Goal: Information Seeking & Learning: Learn about a topic

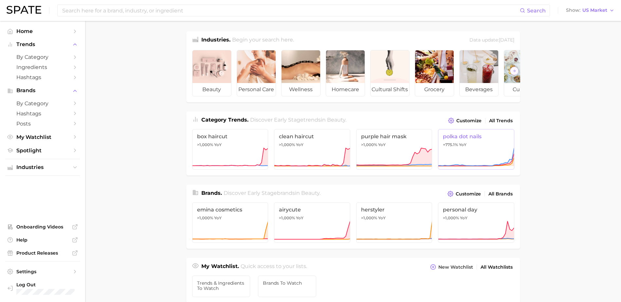
click at [474, 159] on icon at bounding box center [476, 158] width 76 height 20
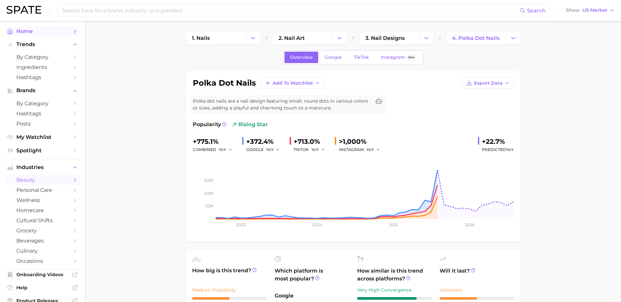
click at [26, 31] on span "Home" at bounding box center [42, 31] width 52 height 6
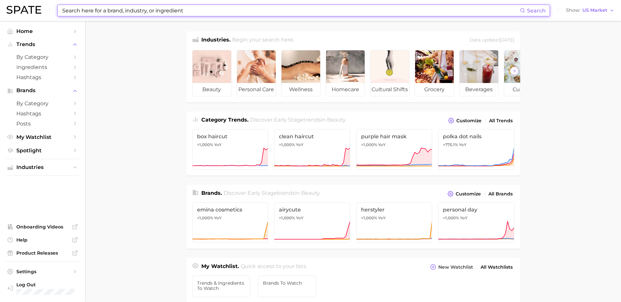
click at [141, 10] on input at bounding box center [291, 10] width 458 height 11
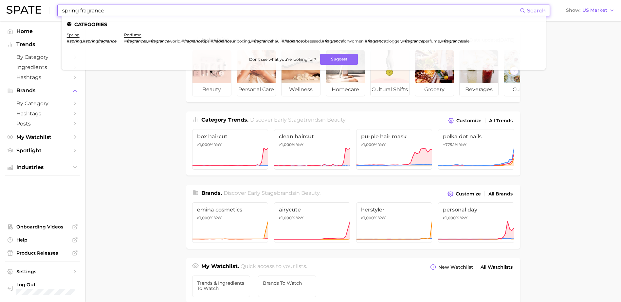
click at [112, 8] on input "spring fragrance" at bounding box center [291, 10] width 458 height 11
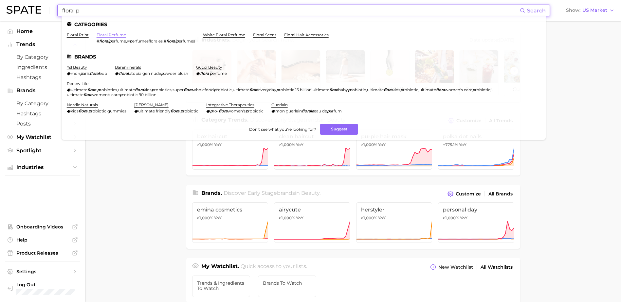
type input "floral p"
click at [117, 34] on link "floral perfume" at bounding box center [111, 34] width 29 height 5
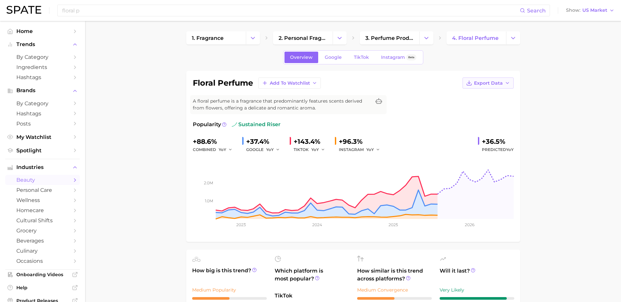
click at [494, 80] on button "Export Data" at bounding box center [488, 83] width 51 height 11
click at [472, 103] on button "Time Series Image" at bounding box center [478, 107] width 72 height 12
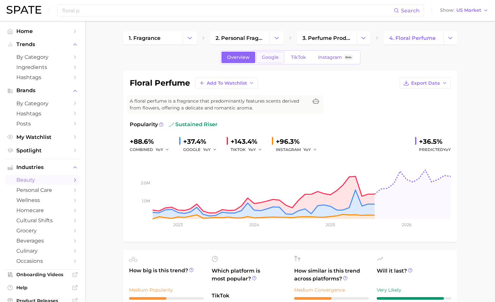
click at [272, 57] on span "Google" at bounding box center [270, 58] width 17 height 6
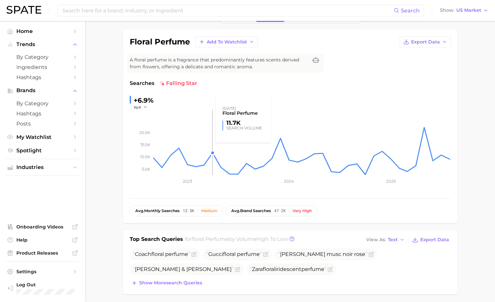
scroll to position [35, 0]
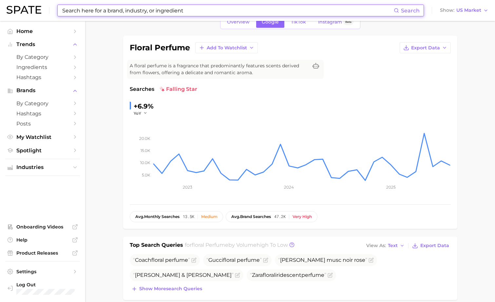
click at [134, 15] on input at bounding box center [228, 10] width 332 height 11
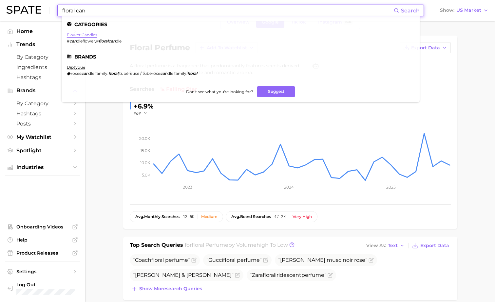
type input "floral can"
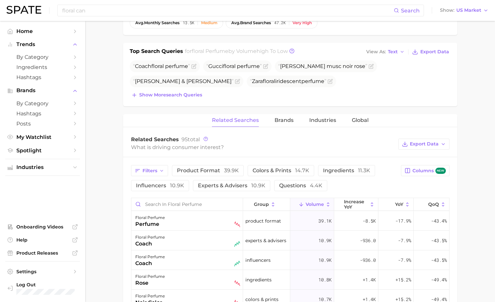
scroll to position [230, 0]
click at [179, 96] on span "Show more search queries" at bounding box center [170, 95] width 63 height 6
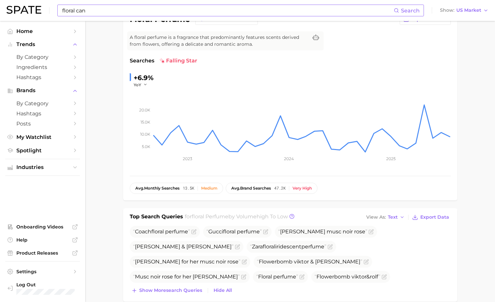
scroll to position [54, 0]
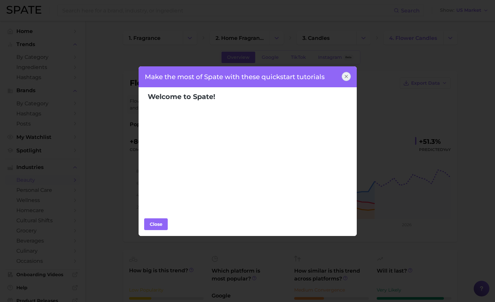
click at [347, 75] on icon at bounding box center [345, 76] width 5 height 5
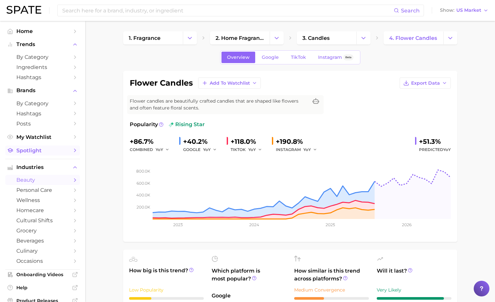
drag, startPoint x: 31, startPoint y: 156, endPoint x: 28, endPoint y: 152, distance: 5.6
click at [28, 152] on ul "Home Trends by Category Ingredients Hashtags Brands by Category Hashtags Posts …" at bounding box center [42, 185] width 75 height 319
click at [28, 152] on span "Spotlight" at bounding box center [42, 151] width 52 height 6
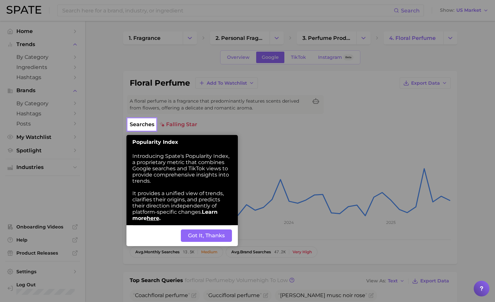
click at [197, 234] on button "Got It, Thanks" at bounding box center [206, 236] width 51 height 12
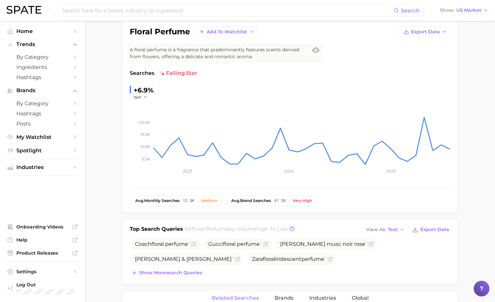
scroll to position [66, 0]
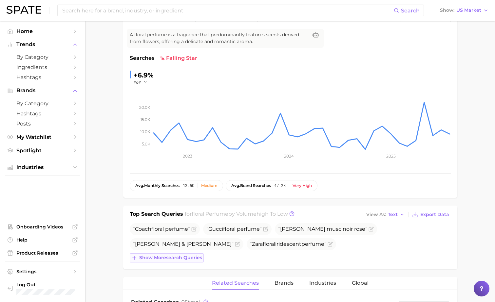
click at [173, 261] on span "Show more search queries" at bounding box center [170, 258] width 63 height 6
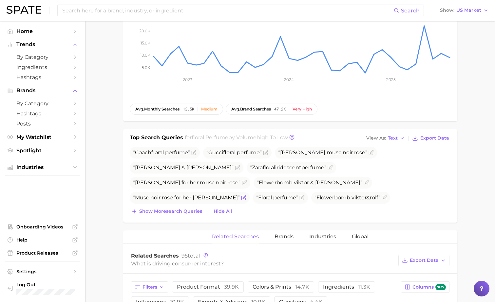
scroll to position [145, 0]
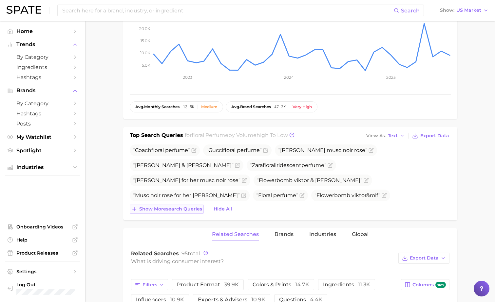
click at [175, 209] on span "Show more search queries" at bounding box center [170, 210] width 63 height 6
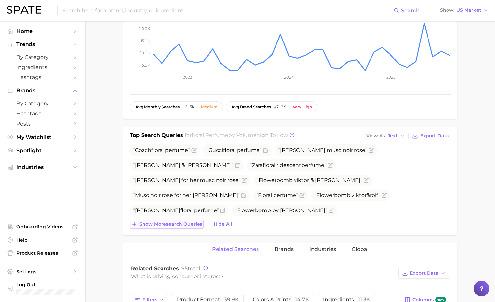
click at [191, 222] on span "Show more search queries" at bounding box center [170, 225] width 63 height 6
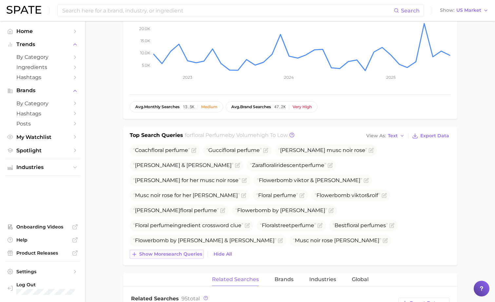
click at [177, 253] on span "Show more search queries" at bounding box center [170, 255] width 63 height 6
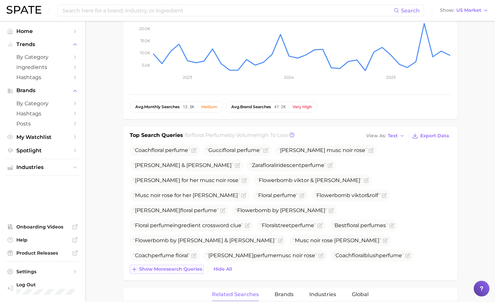
click at [181, 270] on span "Show more search queries" at bounding box center [170, 270] width 63 height 6
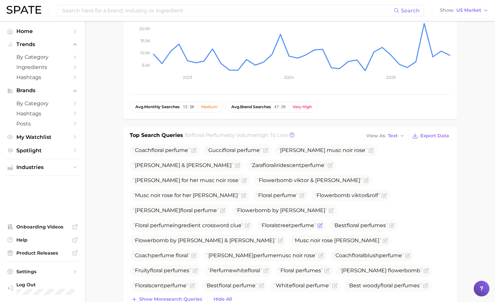
scroll to position [196, 0]
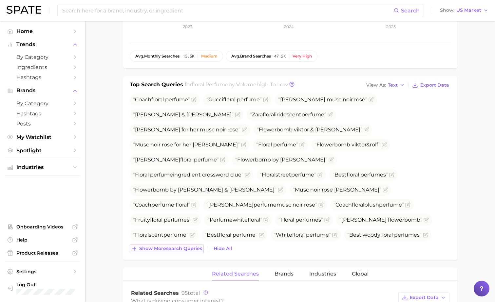
click at [159, 248] on span "Show more search queries" at bounding box center [170, 249] width 63 height 6
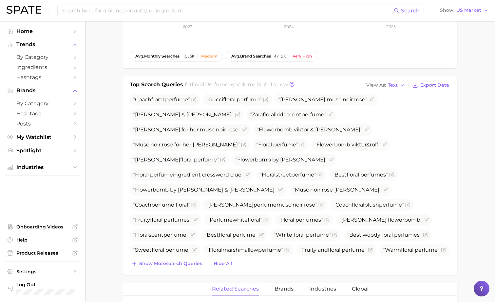
click at [130, 260] on button "Show more search queries" at bounding box center [167, 264] width 74 height 9
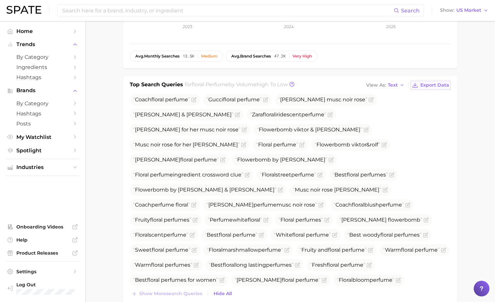
click at [420, 86] on span "Export Data" at bounding box center [434, 85] width 29 height 6
